Goal: Transaction & Acquisition: Purchase product/service

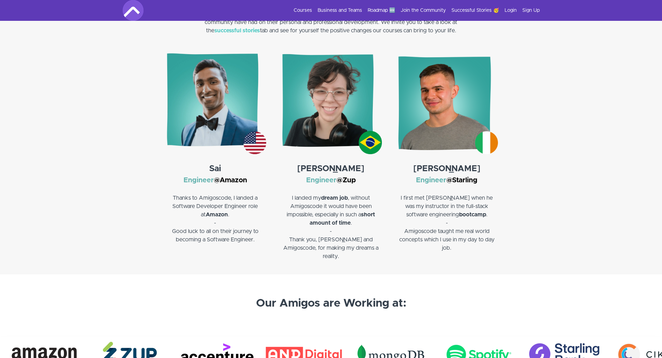
scroll to position [1028, 0]
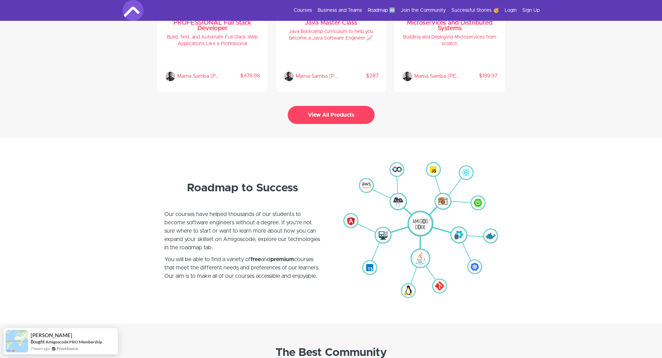
scroll to position [1577, 0]
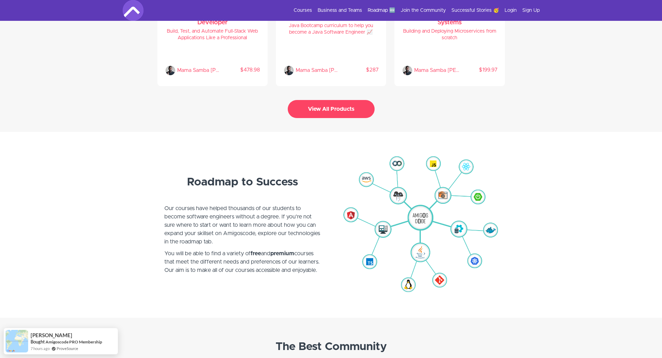
click at [456, 227] on img at bounding box center [420, 225] width 156 height 145
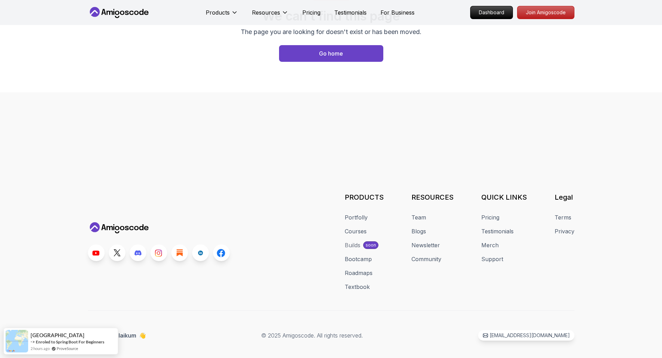
scroll to position [69, 0]
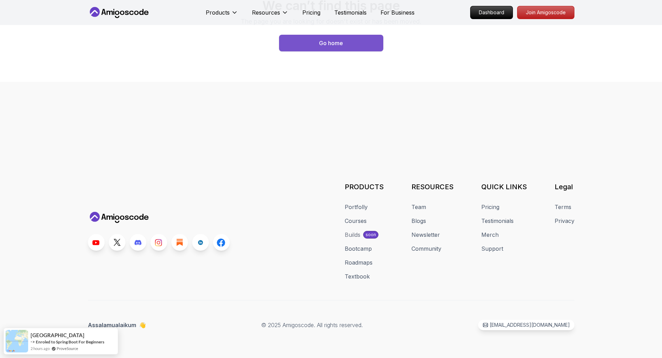
click at [340, 43] on div "Go home" at bounding box center [331, 43] width 24 height 8
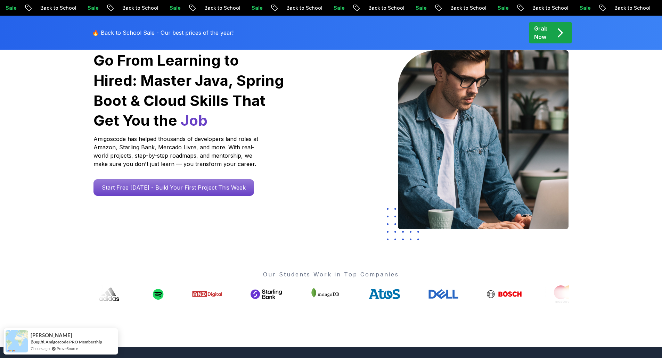
click at [558, 36] on icon "pre-order" at bounding box center [560, 33] width 4 height 8
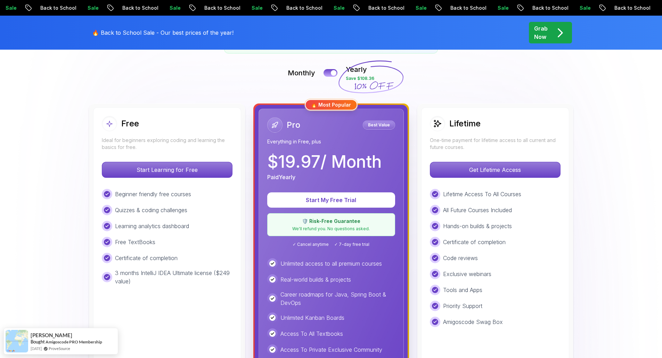
scroll to position [160, 0]
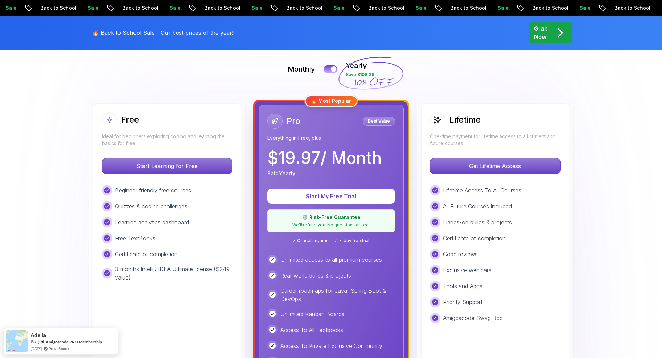
scroll to position [137, 0]
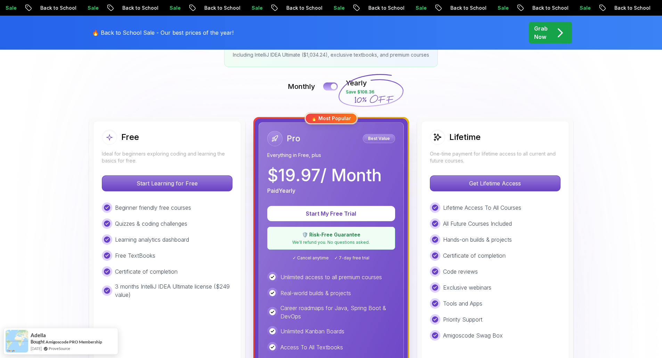
click at [328, 87] on button at bounding box center [330, 86] width 15 height 8
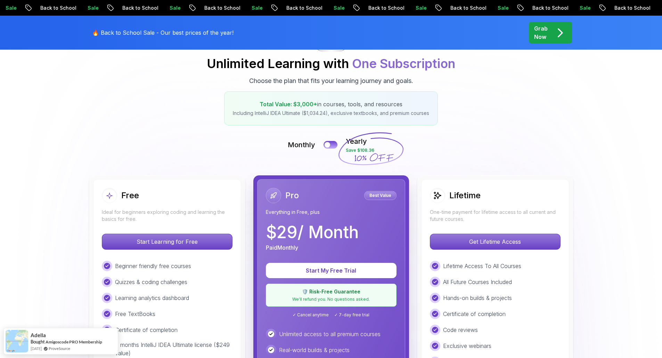
scroll to position [150, 0]
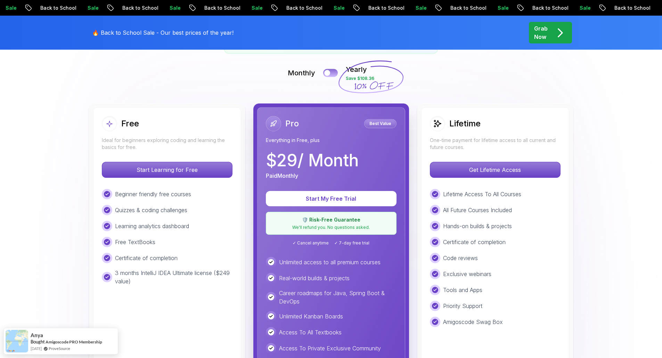
click at [336, 74] on button at bounding box center [330, 73] width 15 height 8
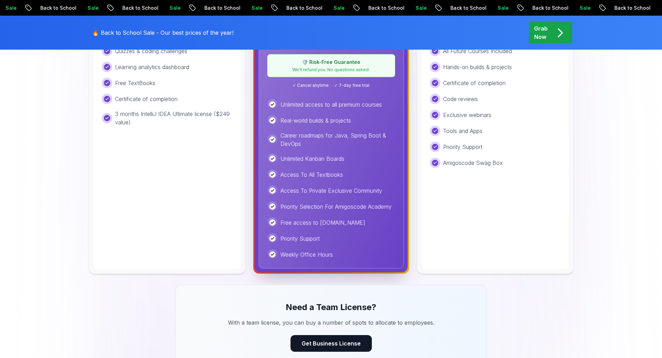
scroll to position [251, 0]
